Goal: Information Seeking & Learning: Learn about a topic

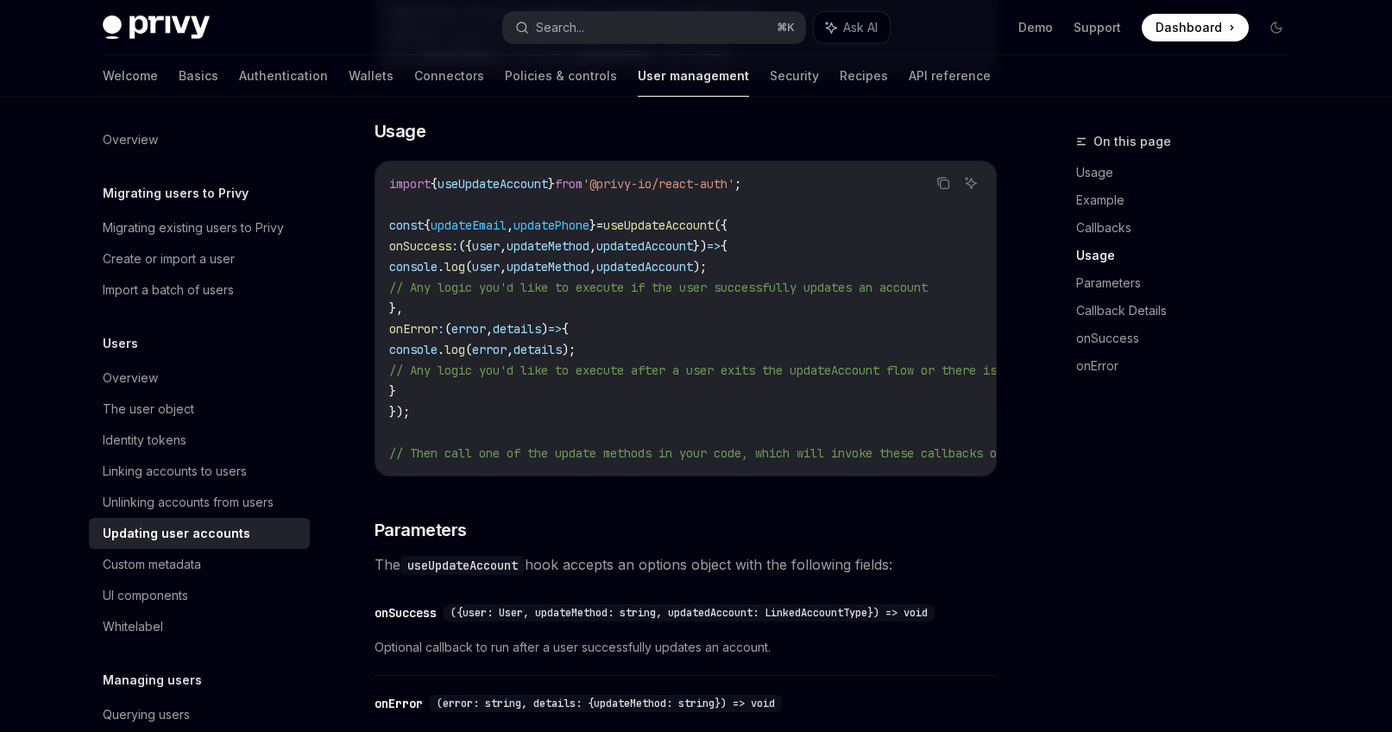
scroll to position [1320, 0]
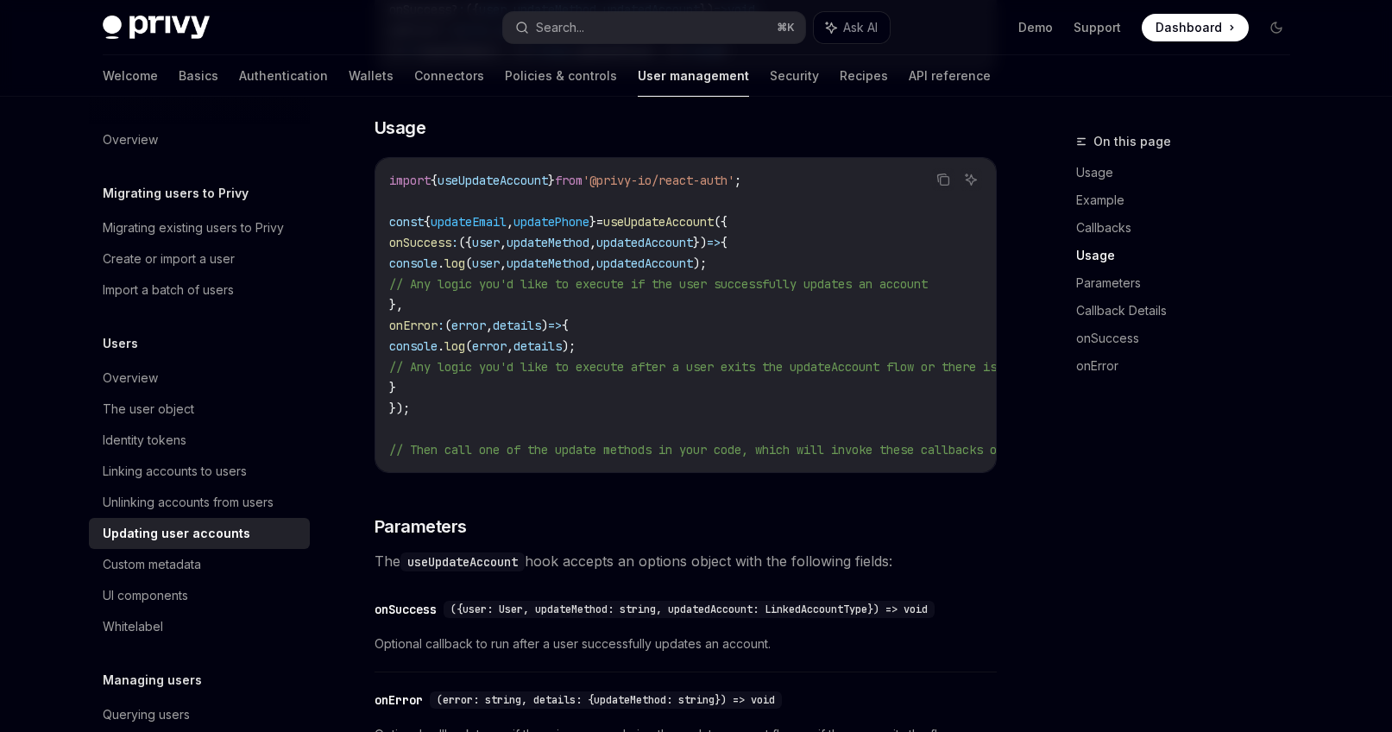
click at [849, 114] on div "Email Phone Number To prompt users to change their email, you can use the updat…" at bounding box center [685, 295] width 622 height 2672
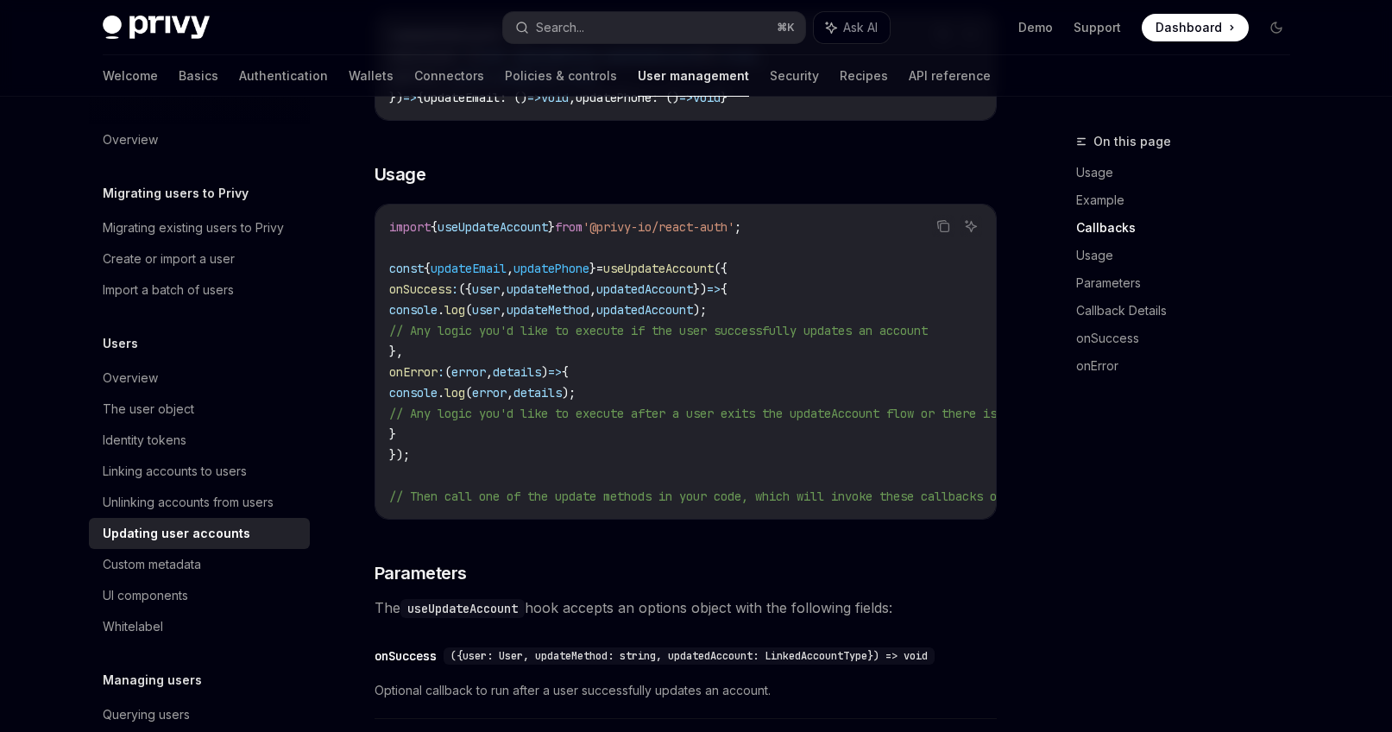
scroll to position [1176, 0]
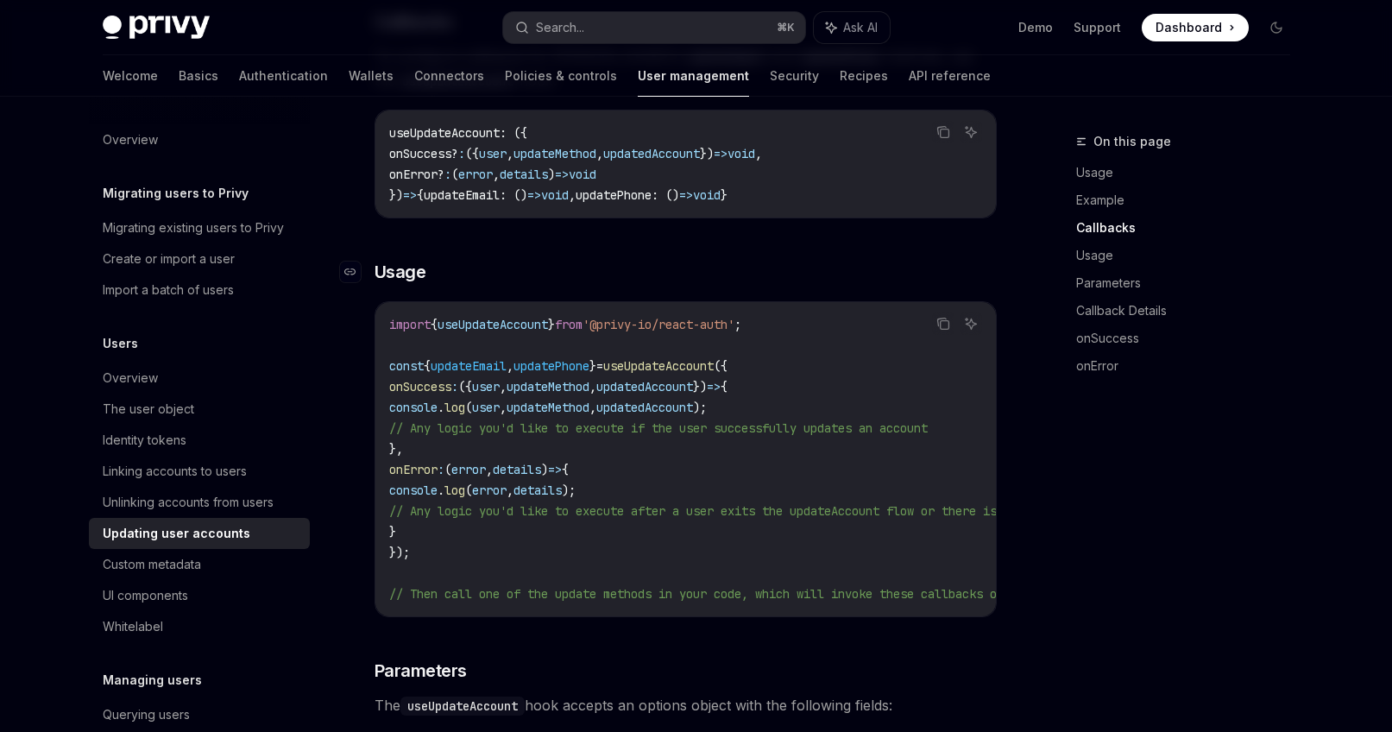
click at [382, 278] on span "Usage" at bounding box center [400, 272] width 52 height 24
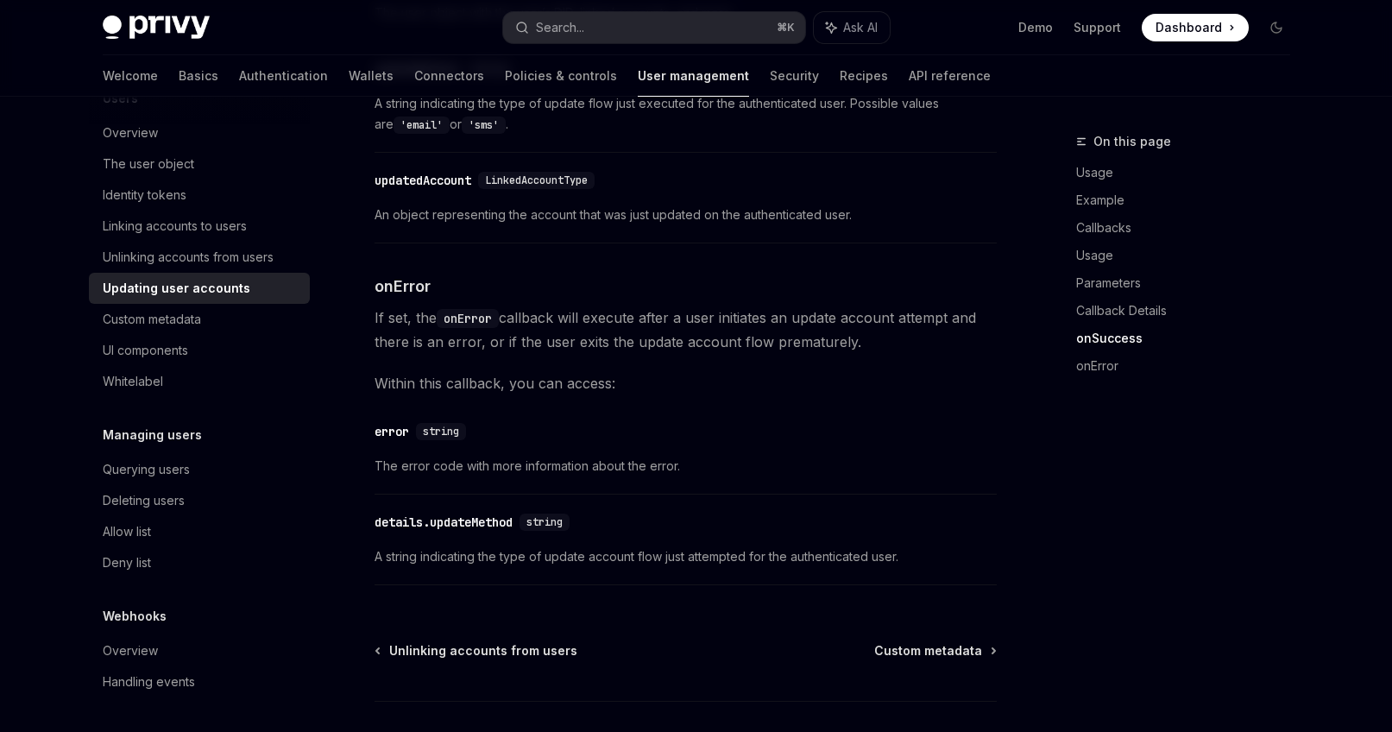
scroll to position [2490, 0]
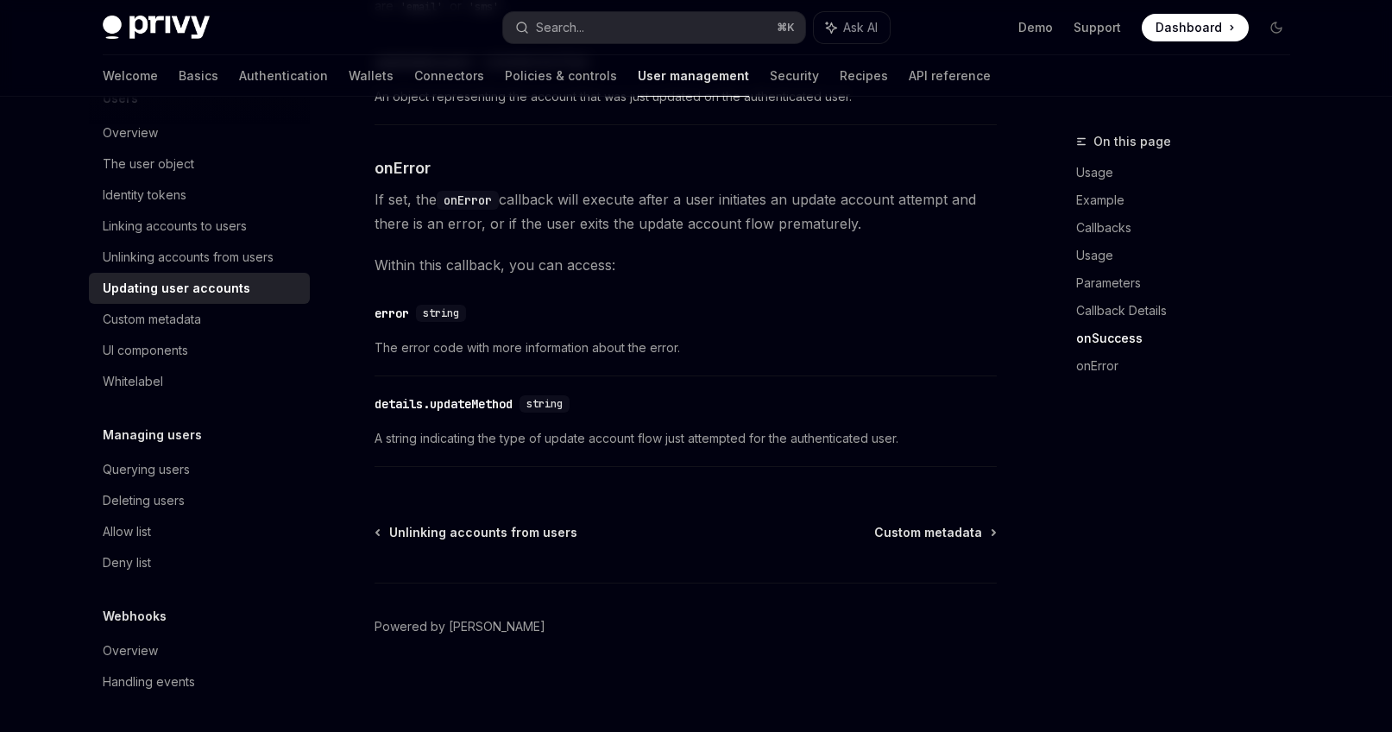
click at [411, 19] on div "Privy Docs home page" at bounding box center [296, 28] width 387 height 24
click at [771, 157] on h4 "​ onError" at bounding box center [685, 167] width 622 height 23
click at [929, 38] on div "Demo Support Dashboard Dashboard" at bounding box center [1096, 28] width 387 height 28
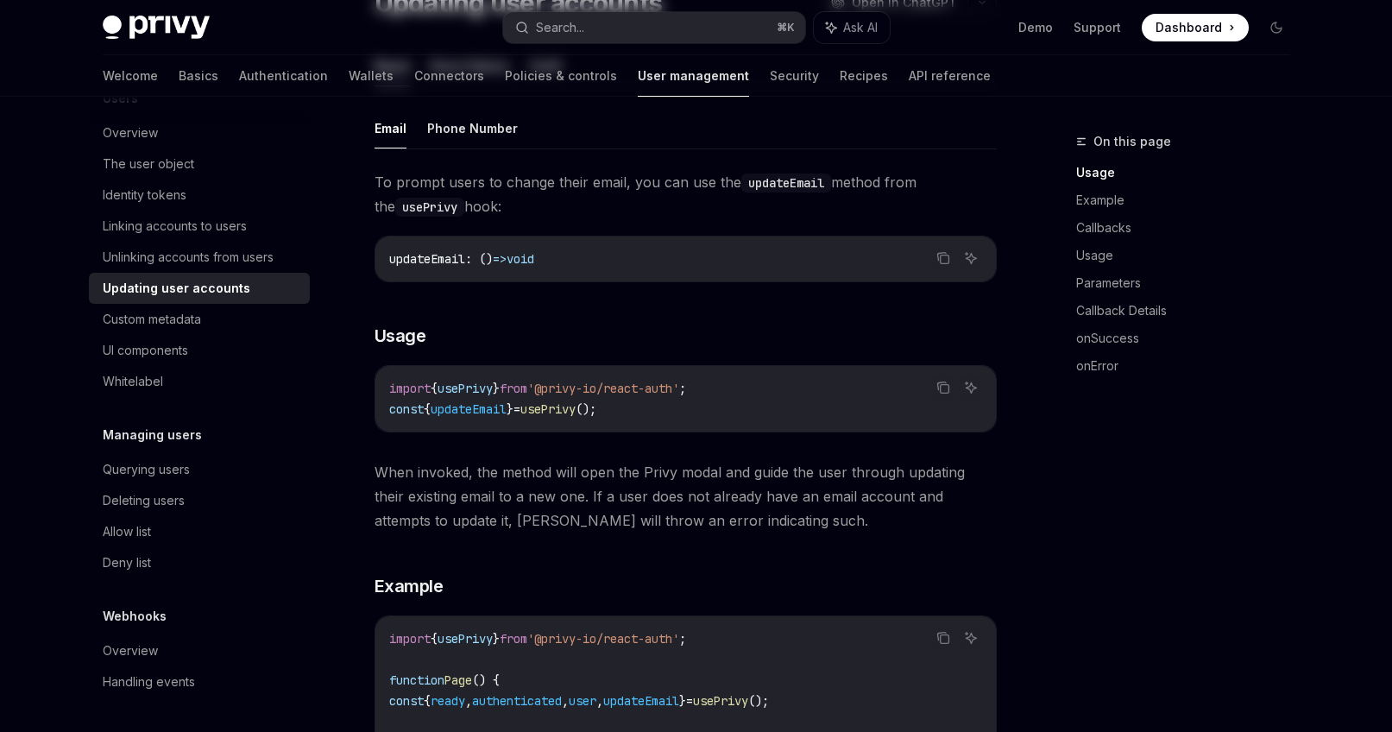
scroll to position [0, 0]
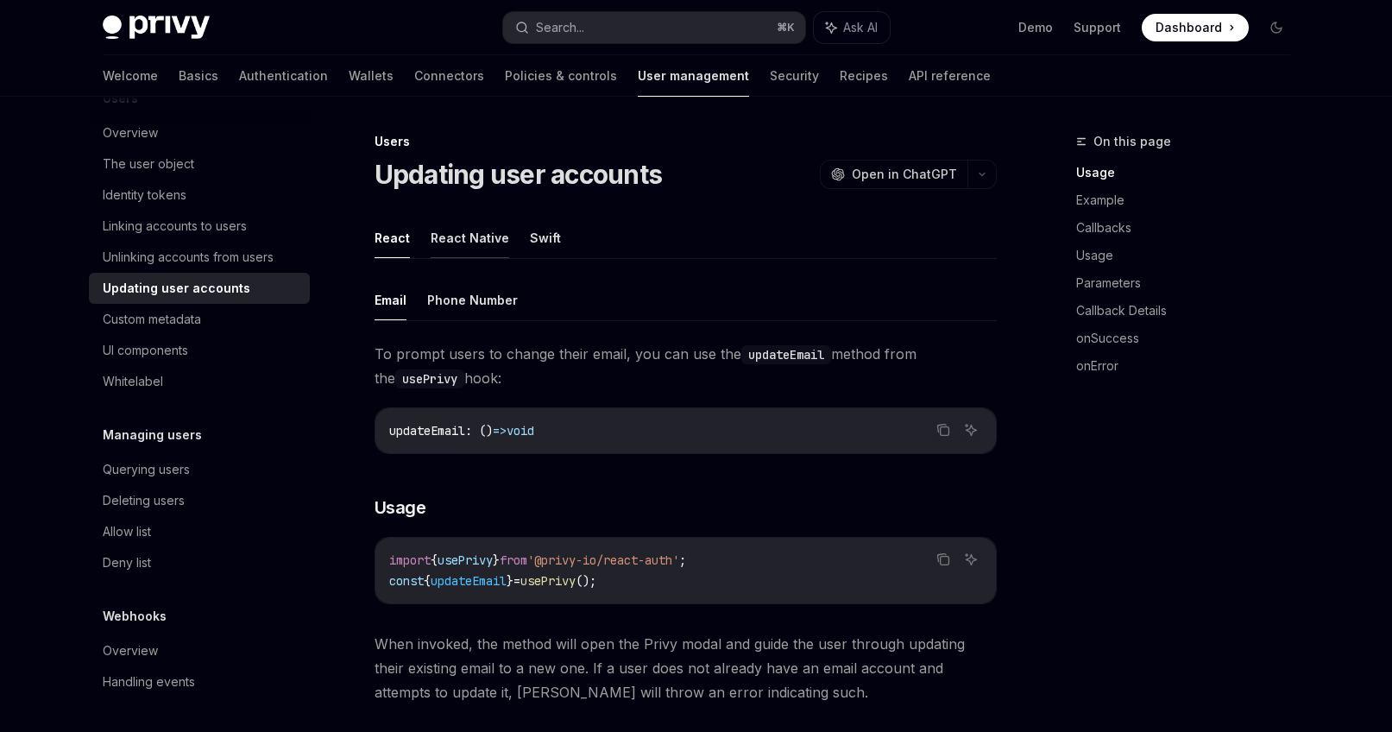
click at [455, 230] on button "React Native" at bounding box center [470, 237] width 79 height 41
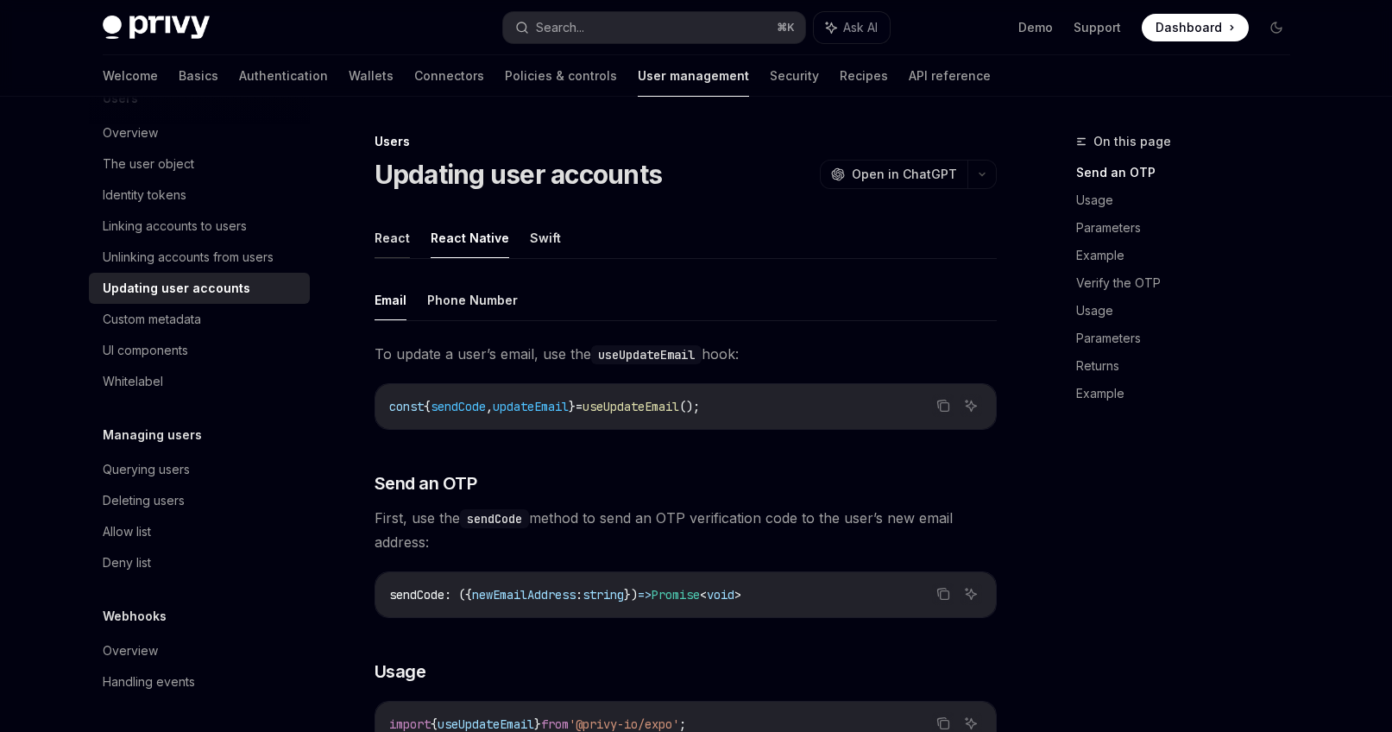
click at [396, 232] on button "React" at bounding box center [391, 237] width 35 height 41
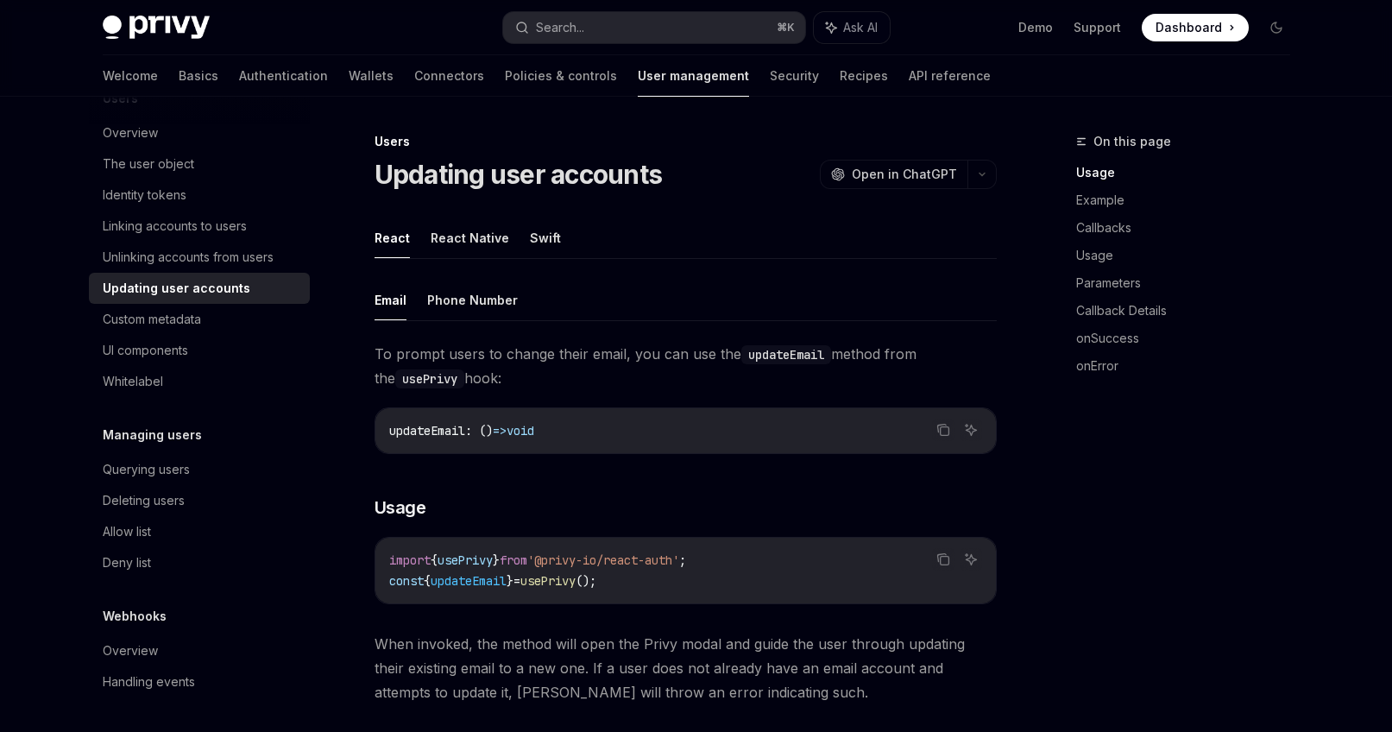
click at [749, 186] on div "Updating user accounts OpenAI Open in ChatGPT" at bounding box center [685, 174] width 622 height 31
click at [701, 166] on div "Updating user accounts OpenAI Open in ChatGPT" at bounding box center [685, 174] width 622 height 31
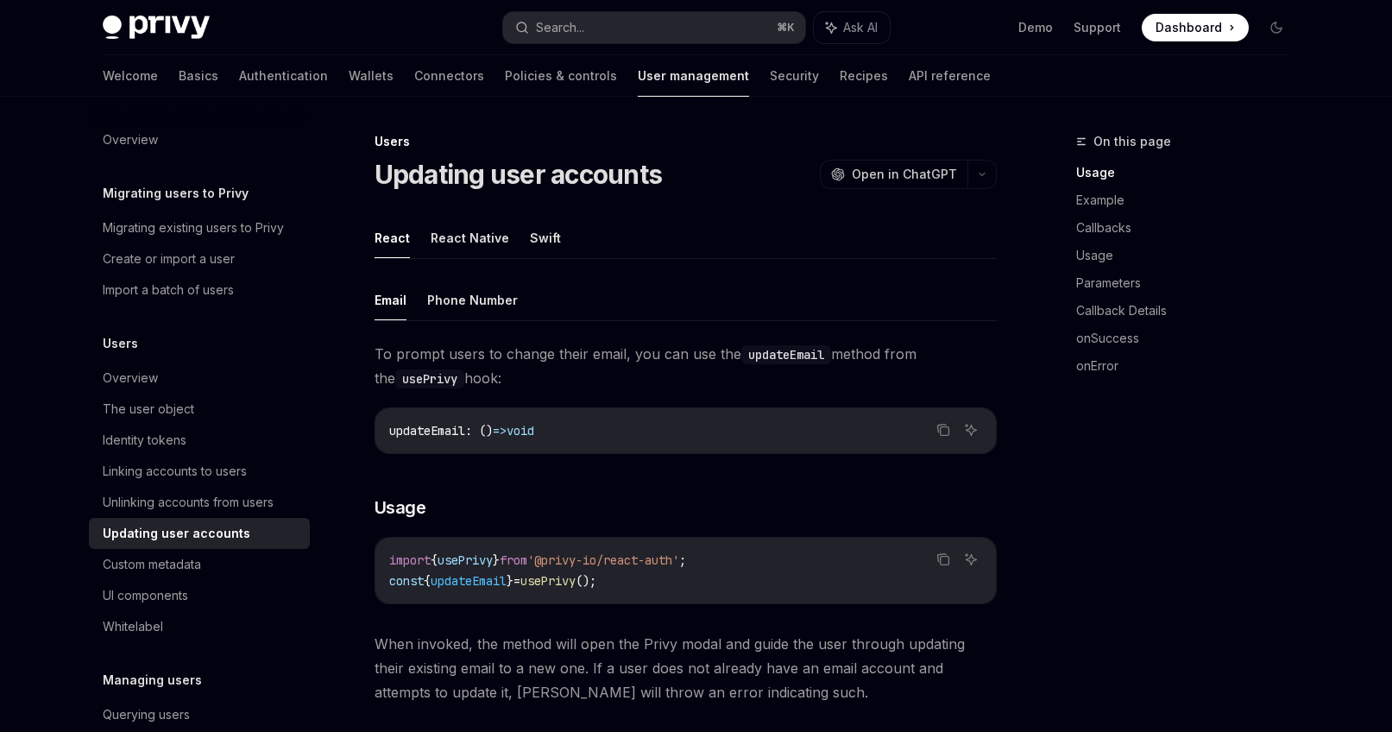
click at [129, 48] on div "Privy Docs home page Search... ⌘ K Ask AI Demo Support Dashboard Dashboard Sear…" at bounding box center [696, 27] width 1187 height 55
click at [143, 41] on div "Privy Docs home page Search... ⌘ K Ask AI Demo Support Dashboard Dashboard Sear…" at bounding box center [696, 27] width 1187 height 55
click at [135, 25] on img at bounding box center [156, 28] width 107 height 24
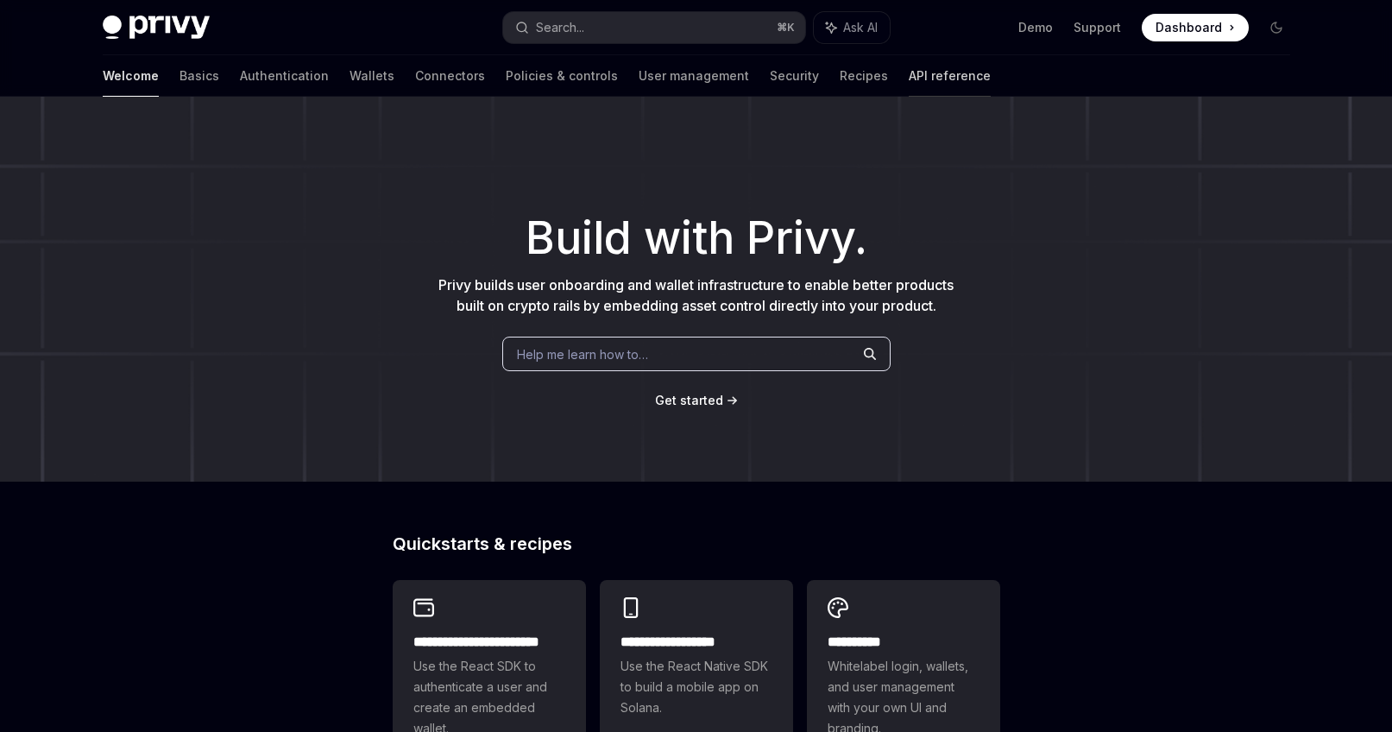
click at [909, 71] on link "API reference" at bounding box center [950, 75] width 82 height 41
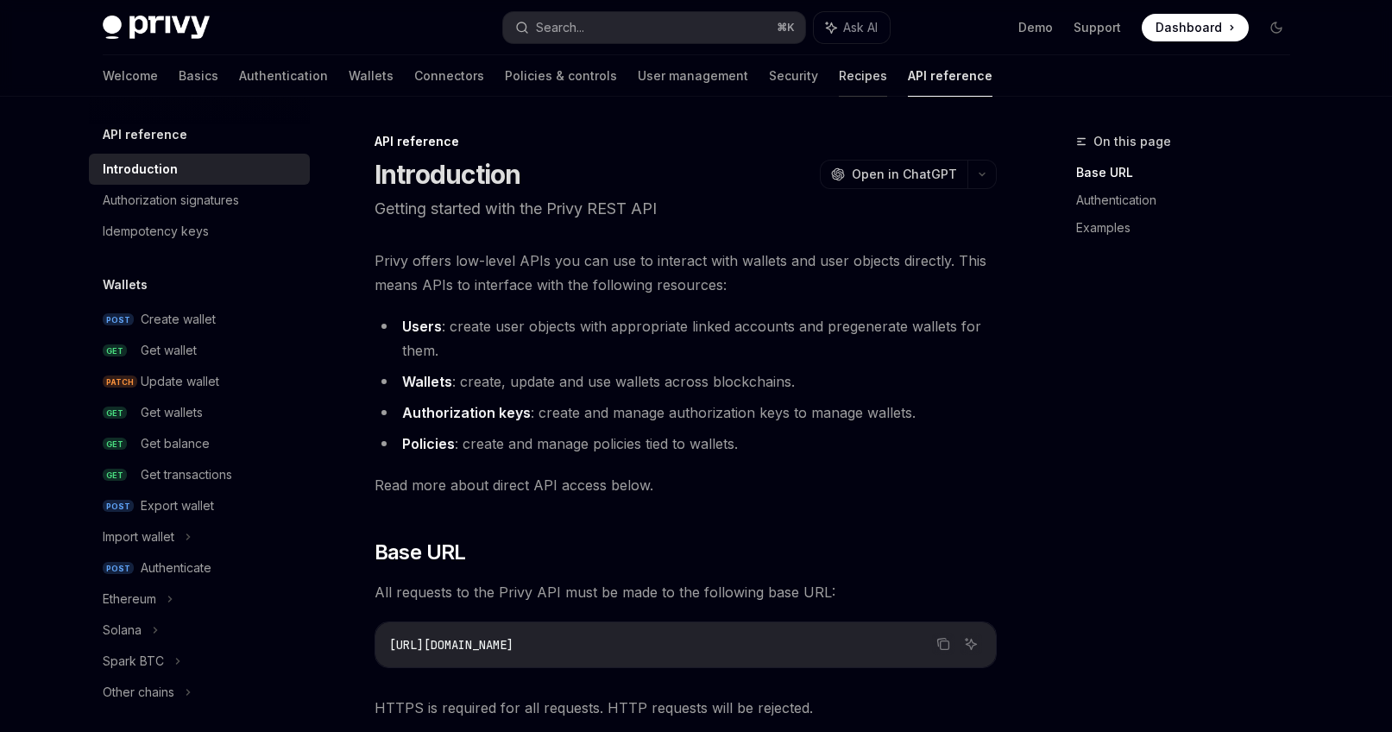
click at [839, 63] on link "Recipes" at bounding box center [863, 75] width 48 height 41
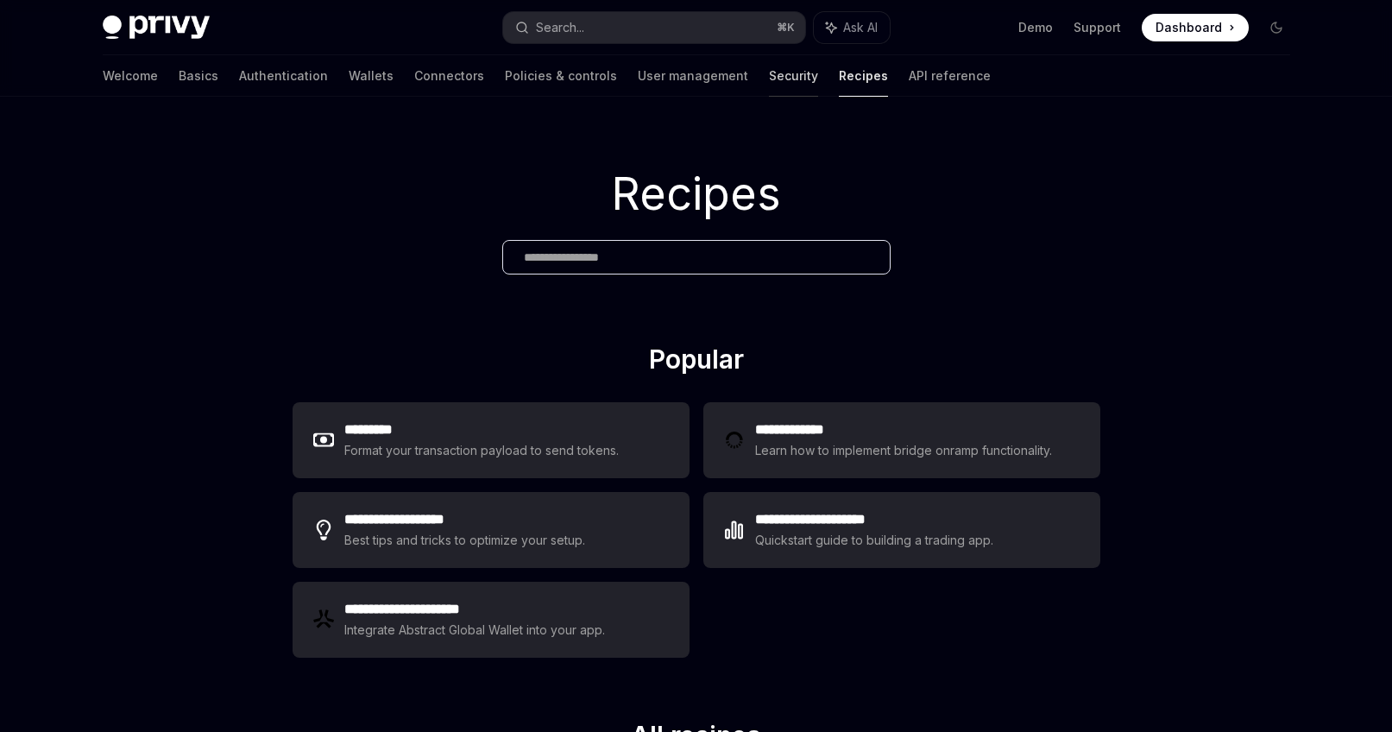
click at [769, 75] on link "Security" at bounding box center [793, 75] width 49 height 41
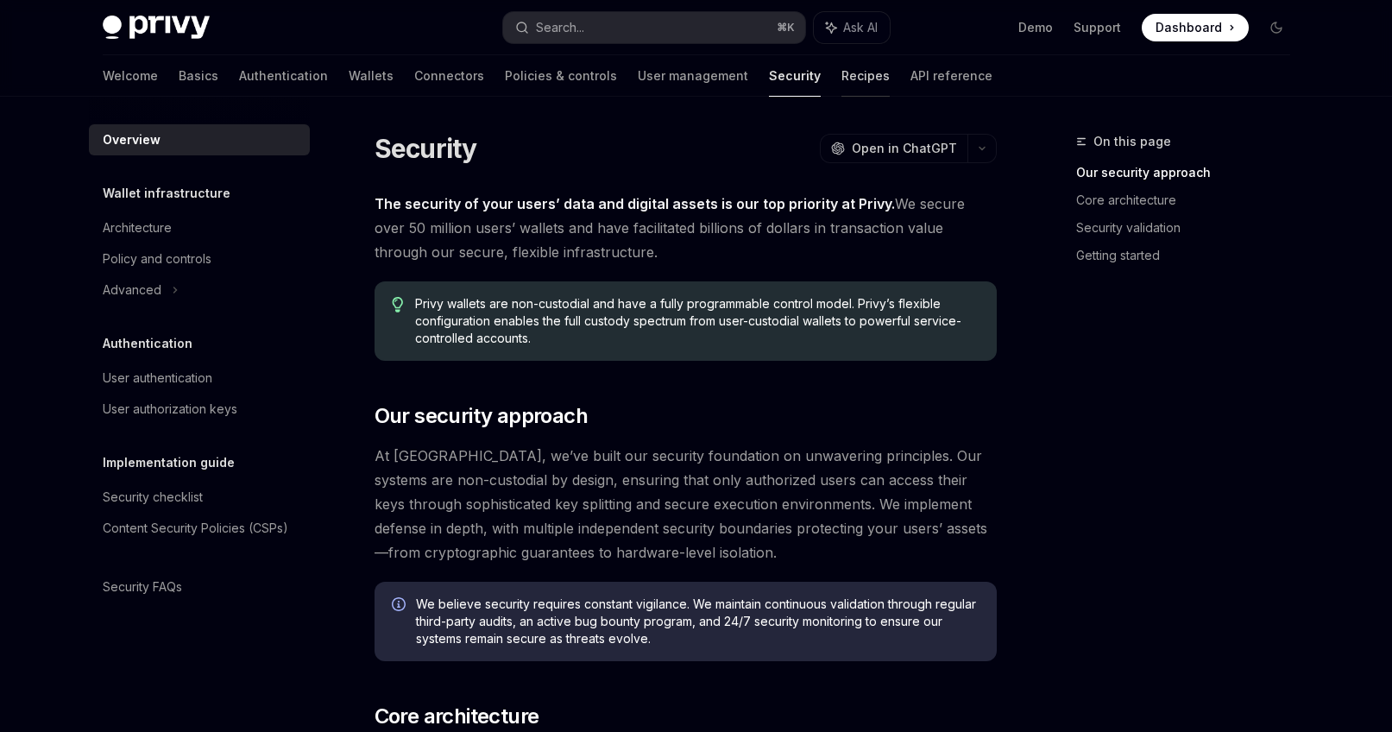
click at [841, 76] on link "Recipes" at bounding box center [865, 75] width 48 height 41
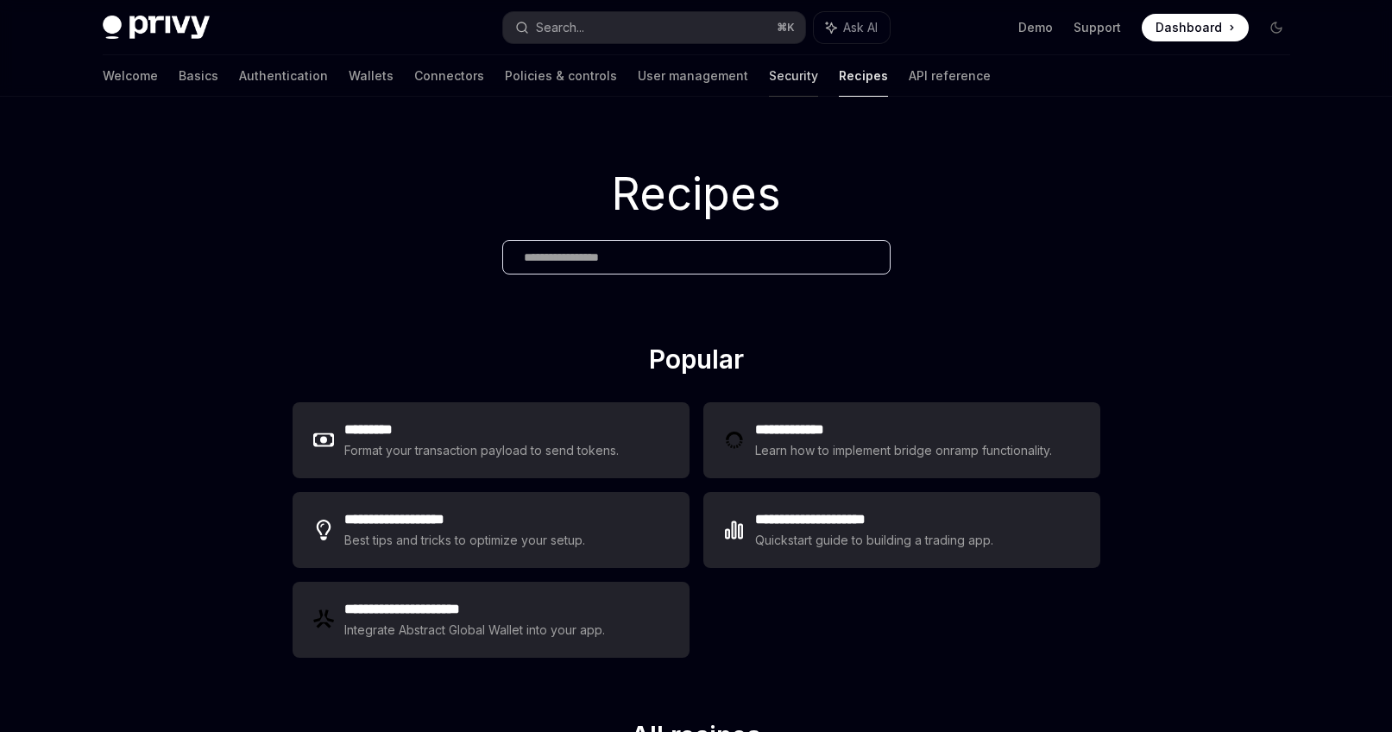
click at [769, 69] on link "Security" at bounding box center [793, 75] width 49 height 41
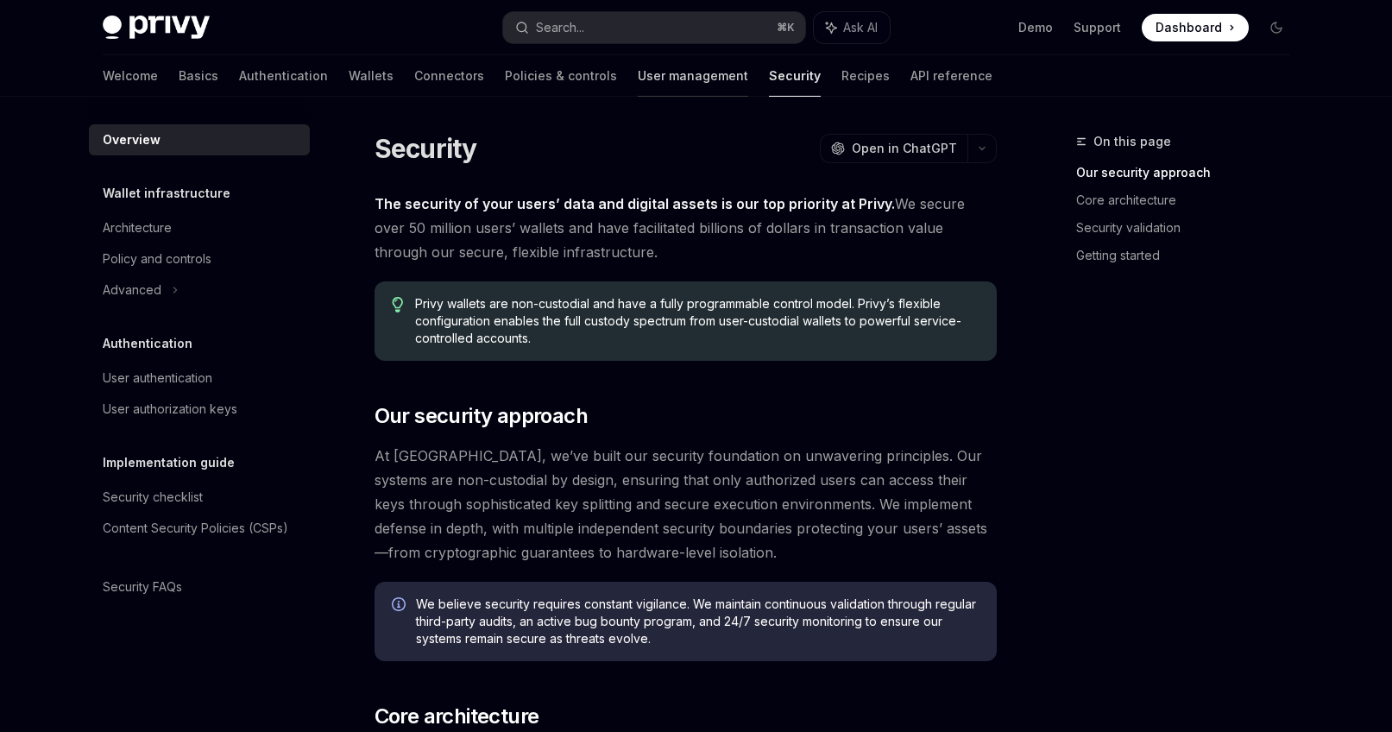
click at [638, 79] on link "User management" at bounding box center [693, 75] width 110 height 41
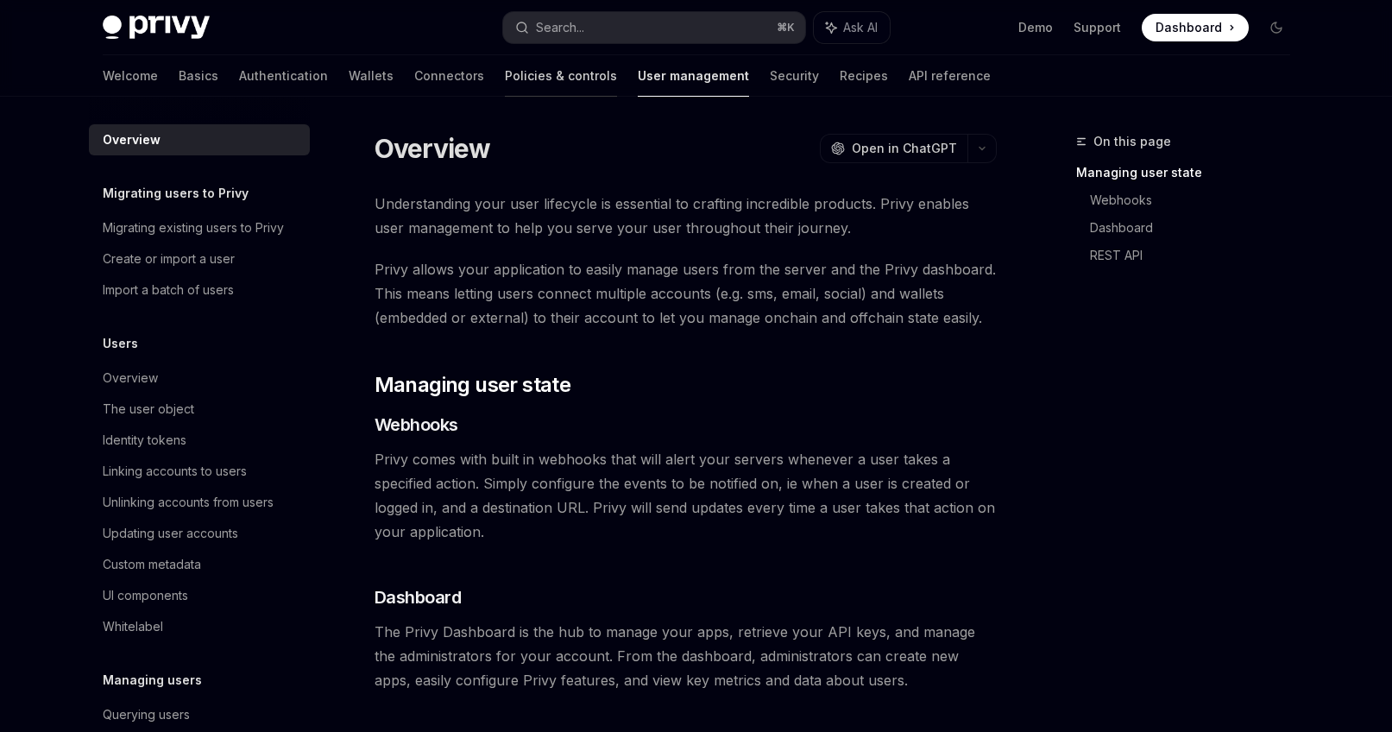
click at [505, 66] on link "Policies & controls" at bounding box center [561, 75] width 112 height 41
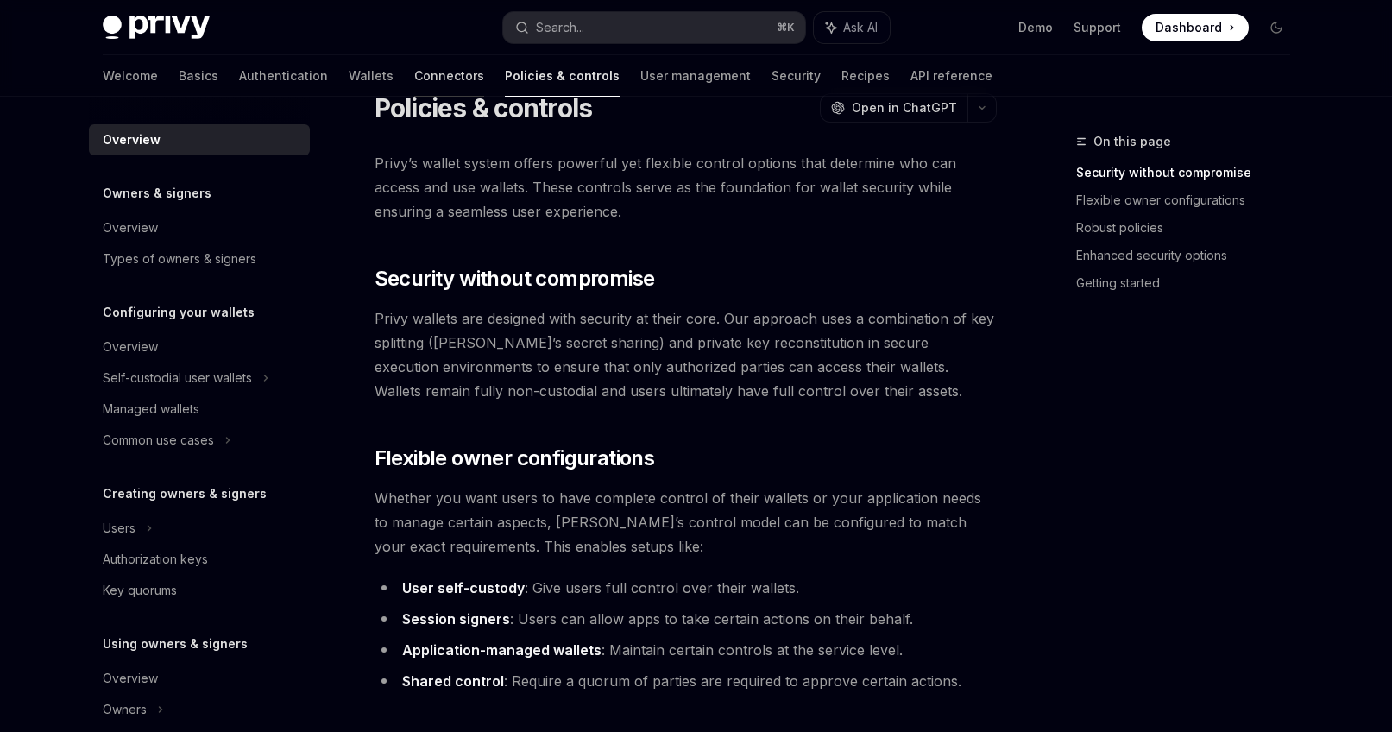
click at [414, 80] on link "Connectors" at bounding box center [449, 75] width 70 height 41
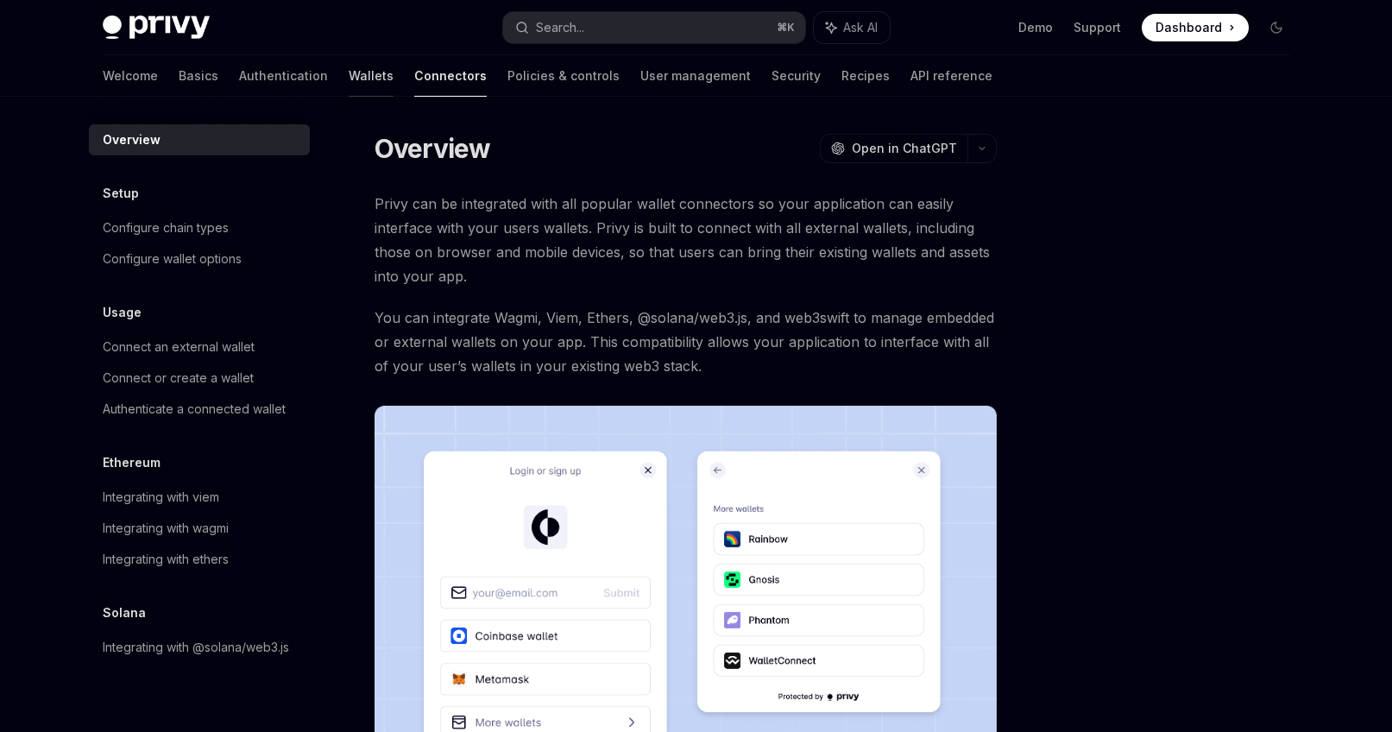
click at [349, 88] on link "Wallets" at bounding box center [371, 75] width 45 height 41
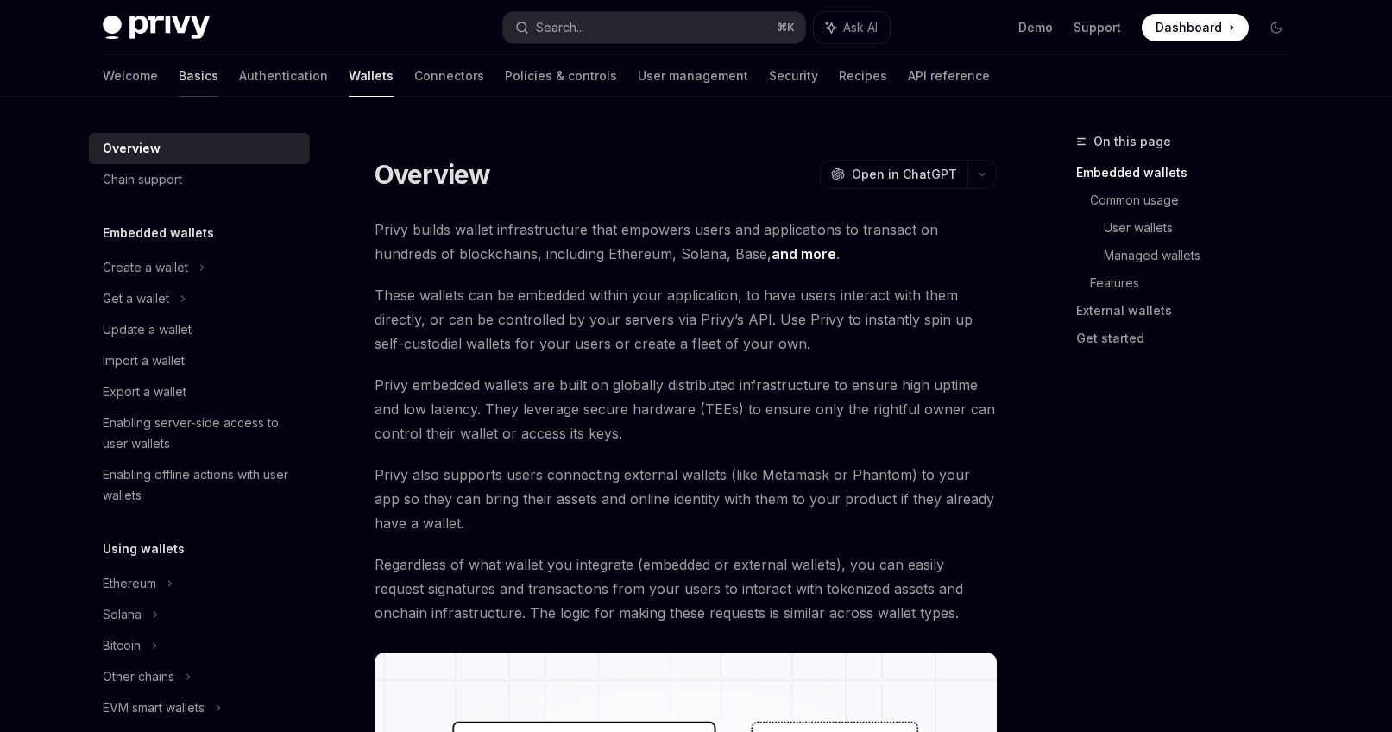
click at [179, 86] on link "Basics" at bounding box center [199, 75] width 40 height 41
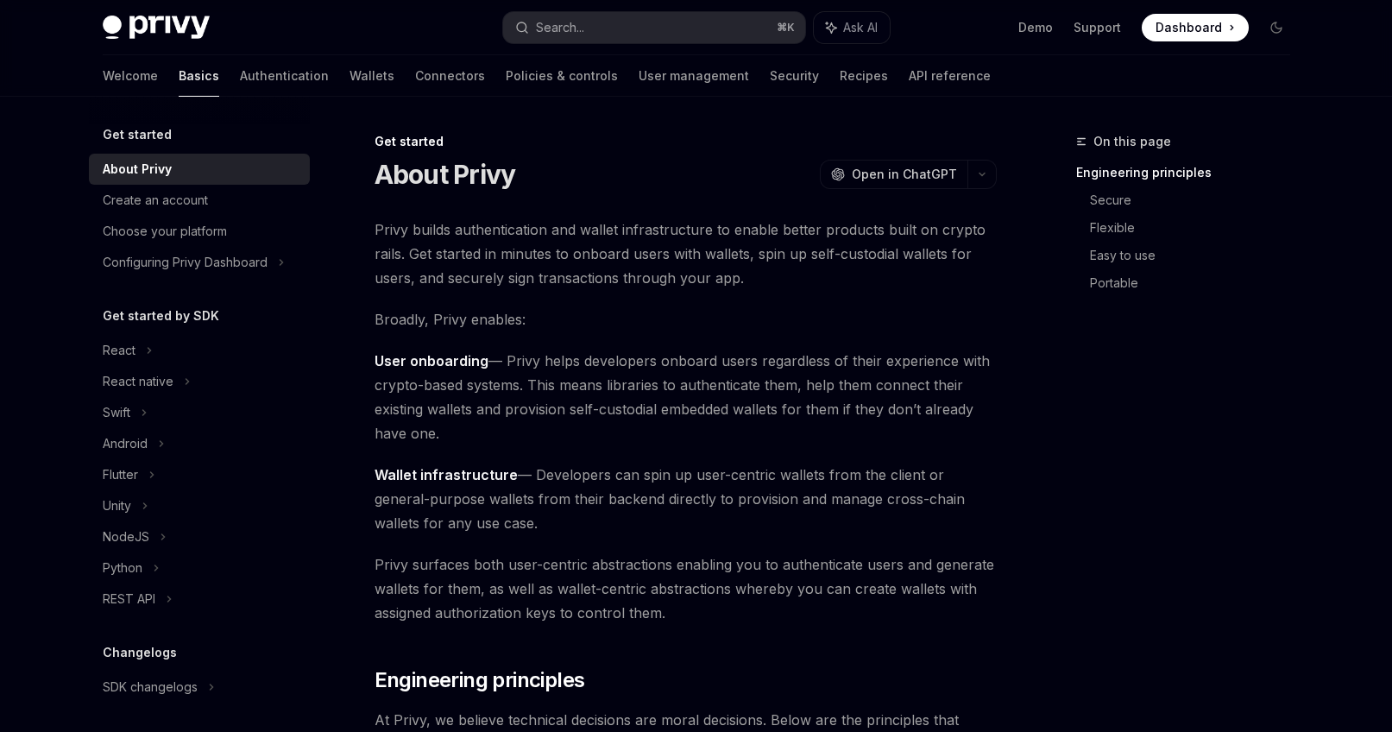
click at [194, 35] on img at bounding box center [156, 28] width 107 height 24
type textarea "*"
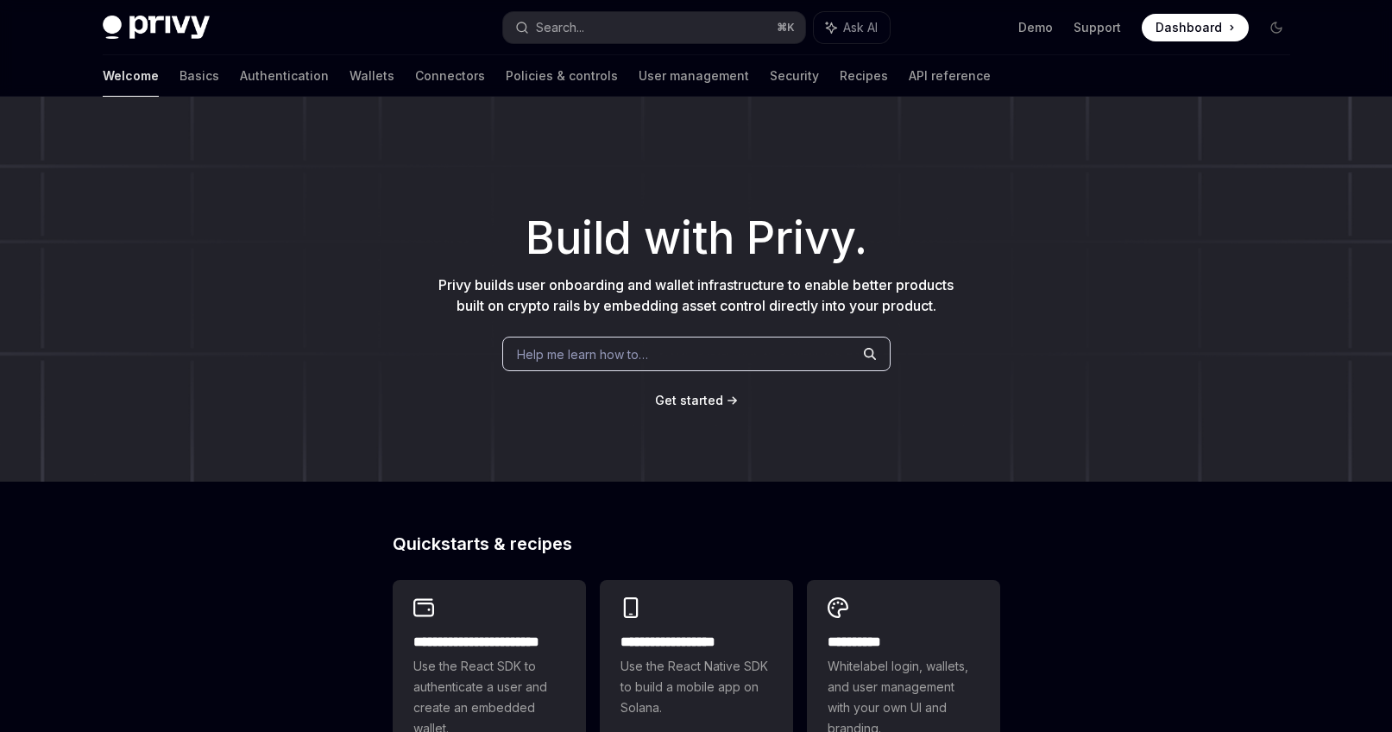
click at [1236, 31] on span at bounding box center [1195, 28] width 107 height 28
click at [733, 38] on button "Search... ⌘ K" at bounding box center [654, 27] width 302 height 31
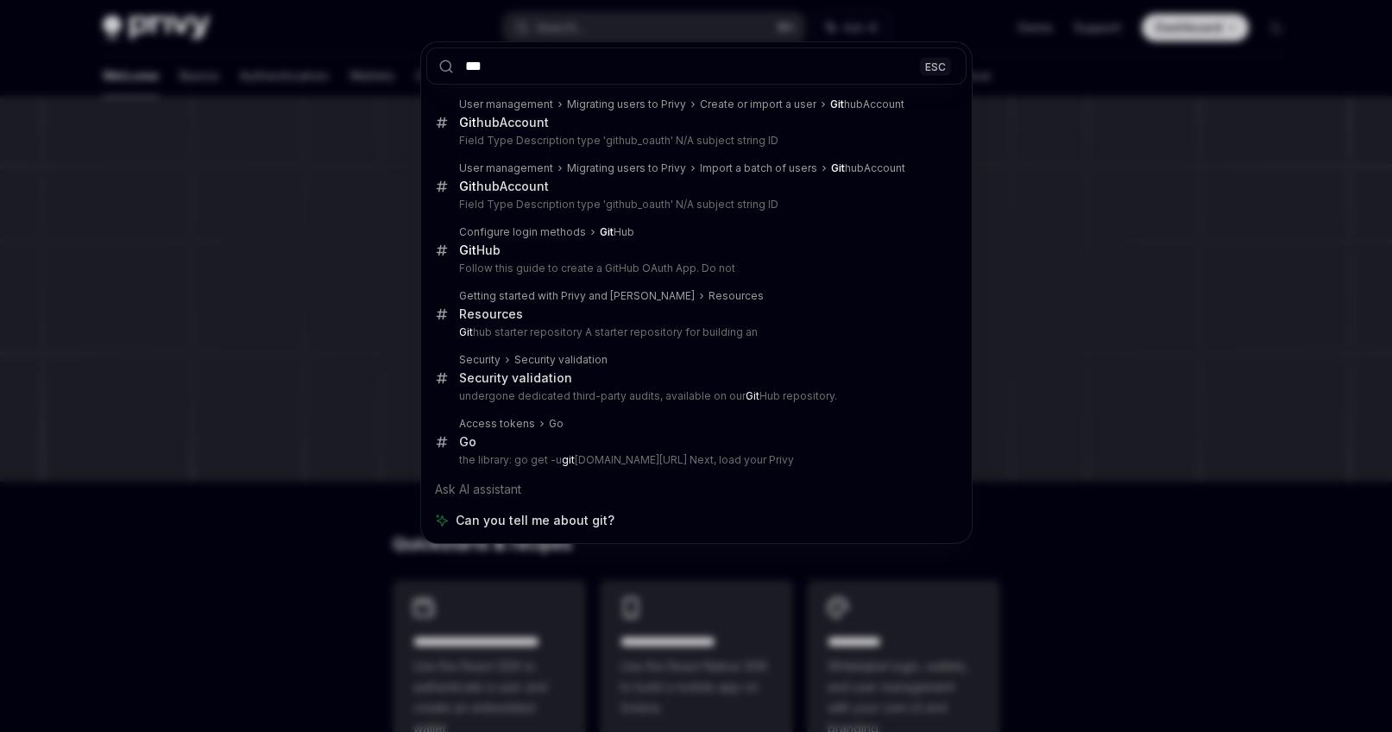
type input "***"
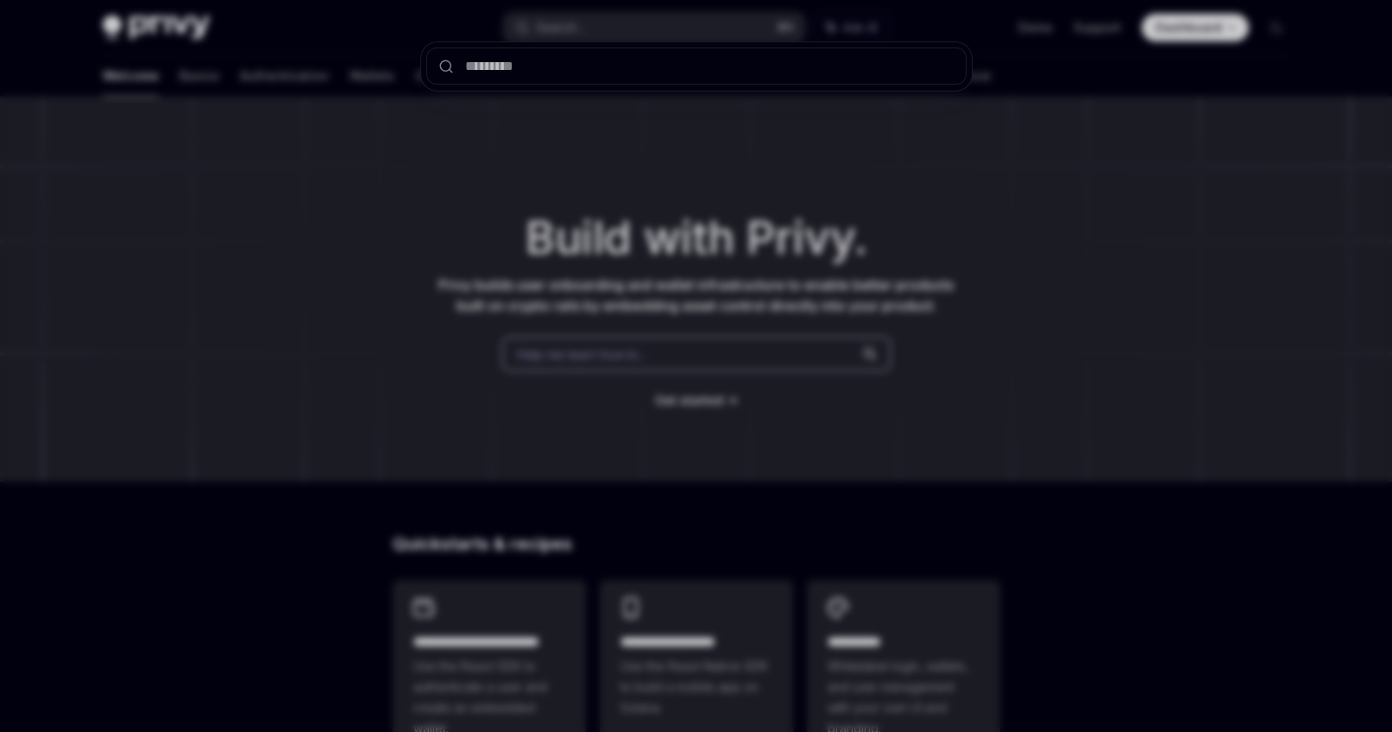
click at [1026, 281] on div at bounding box center [696, 366] width 1392 height 732
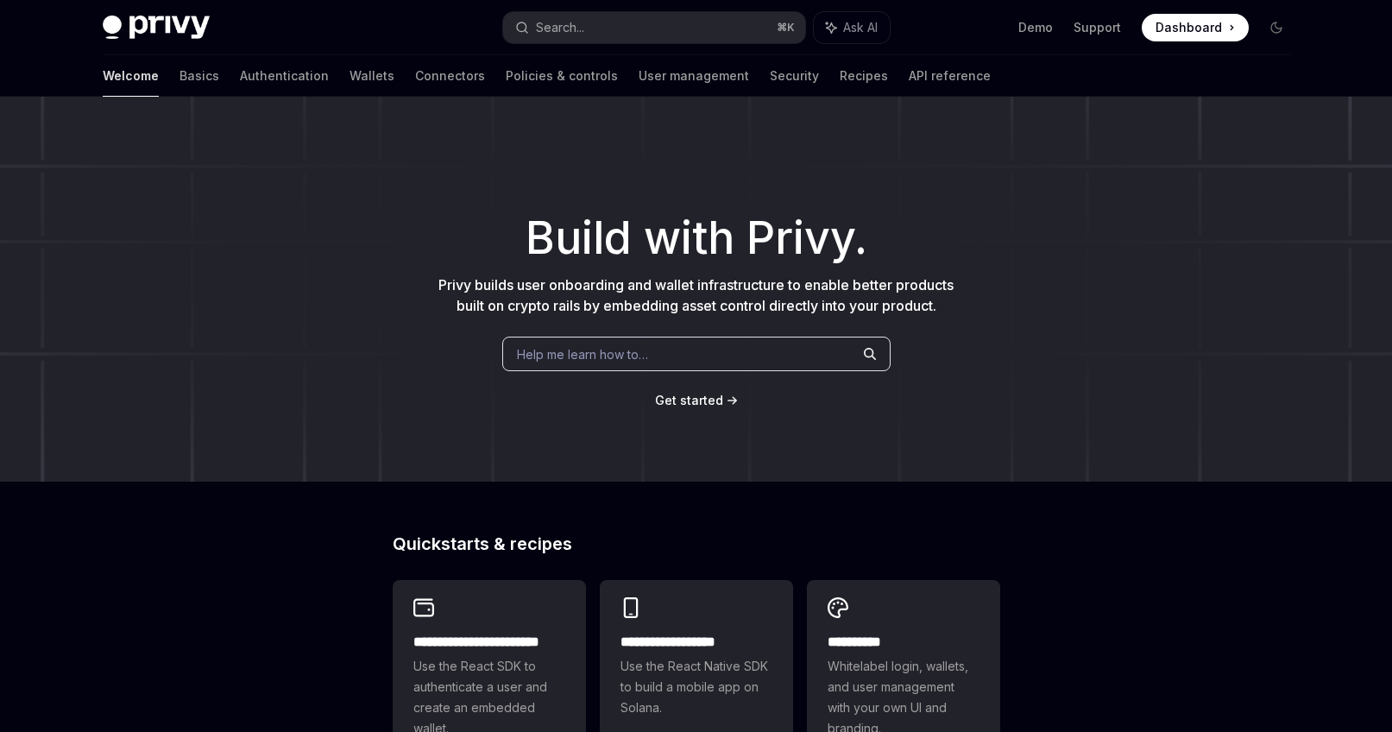
click at [1207, 22] on span "Dashboard" at bounding box center [1188, 27] width 66 height 17
click at [654, 43] on div "Privy Docs home page Search... ⌘ K Ask AI Demo Support Dashboard Dashboard Sear…" at bounding box center [696, 27] width 1187 height 55
click at [632, 32] on button "Search... ⌘ K" at bounding box center [654, 27] width 302 height 31
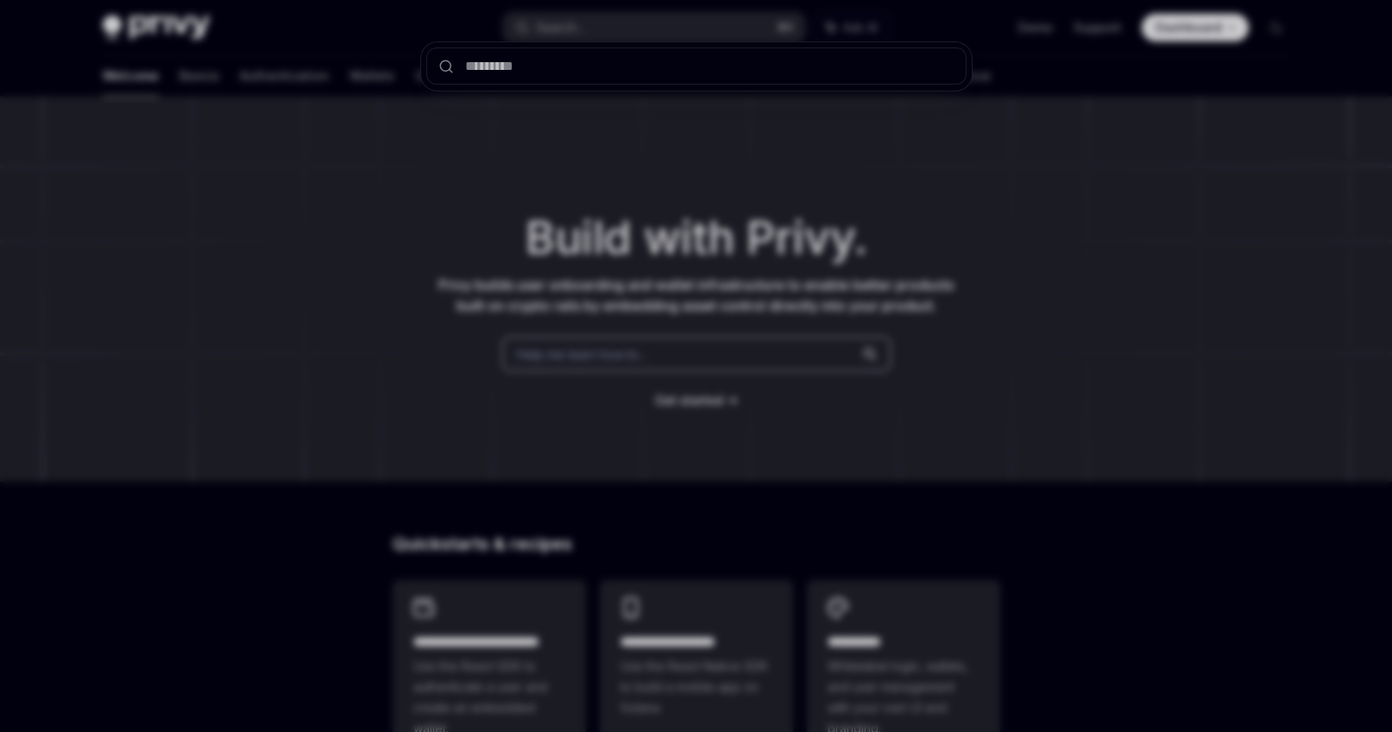
click at [556, 139] on div at bounding box center [696, 366] width 1392 height 732
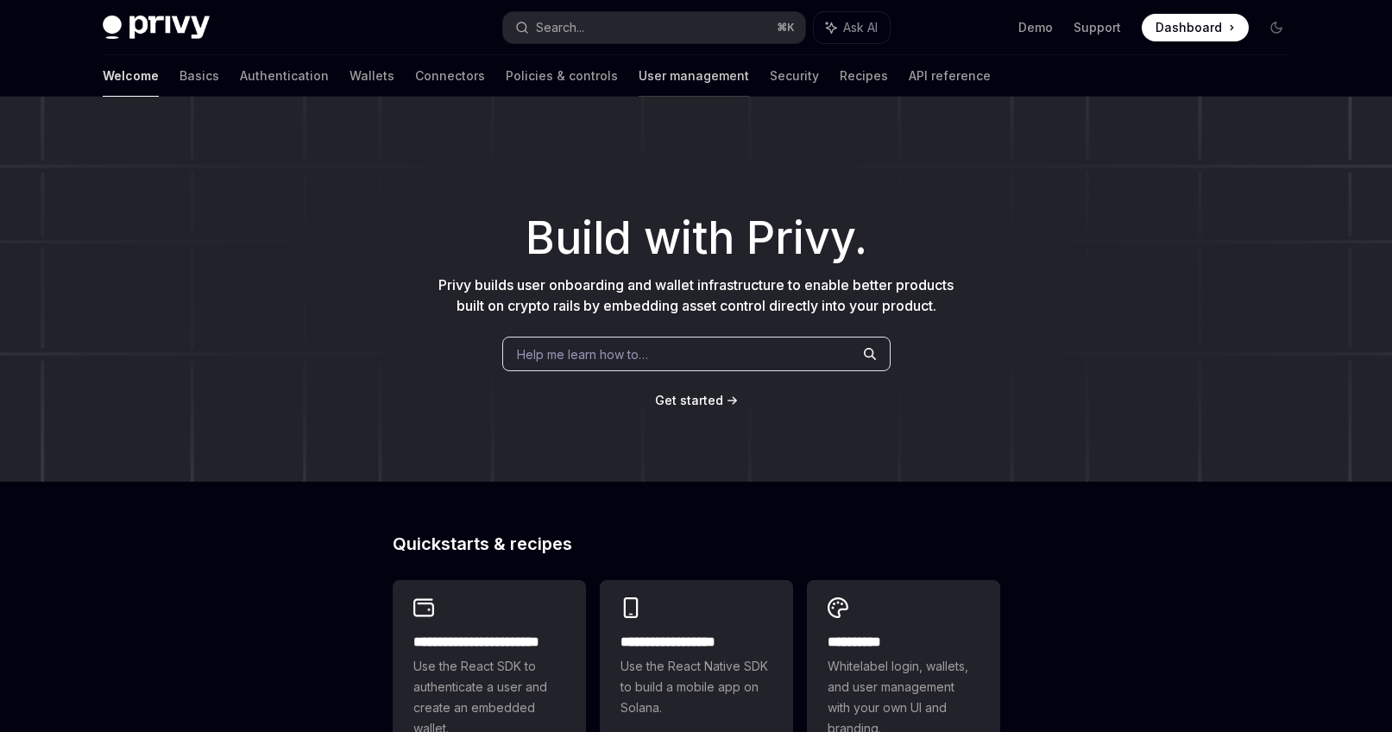
click at [639, 80] on link "User management" at bounding box center [694, 75] width 110 height 41
type textarea "*"
